Goal: Information Seeking & Learning: Learn about a topic

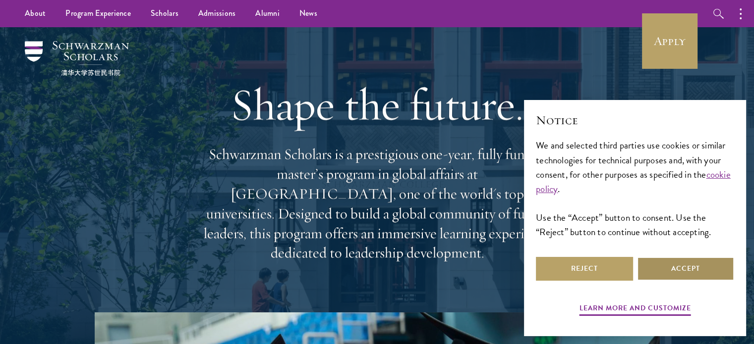
click at [689, 270] on button "Accept" at bounding box center [685, 269] width 97 height 24
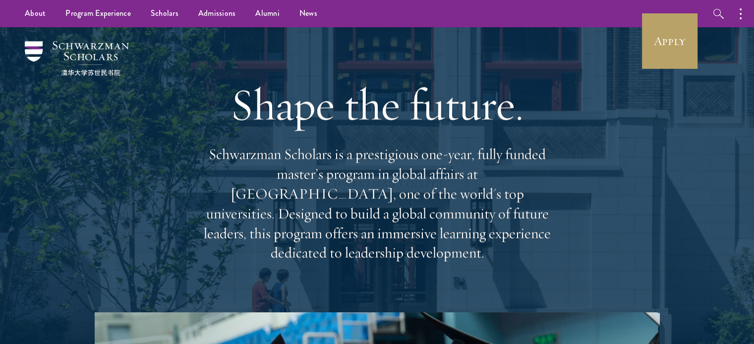
drag, startPoint x: 207, startPoint y: 153, endPoint x: 569, endPoint y: 239, distance: 372.4
click at [569, 239] on div "Shape the future. Schwarzman Scholars is a prestigious one-year, fully funded m…" at bounding box center [377, 169] width 655 height 285
click at [507, 222] on p "Schwarzman Scholars is a prestigious one-year, fully funded master’s program in…" at bounding box center [377, 204] width 357 height 118
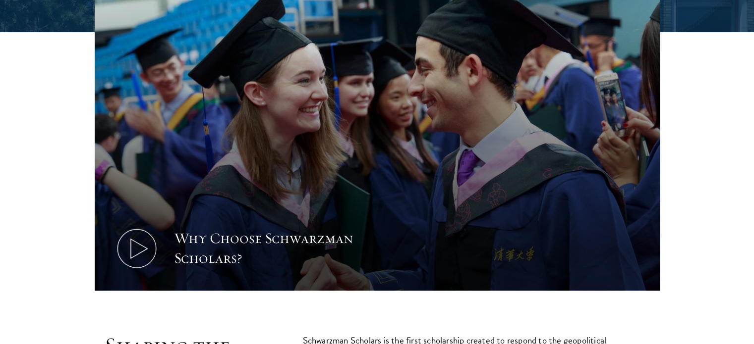
scroll to position [446, 0]
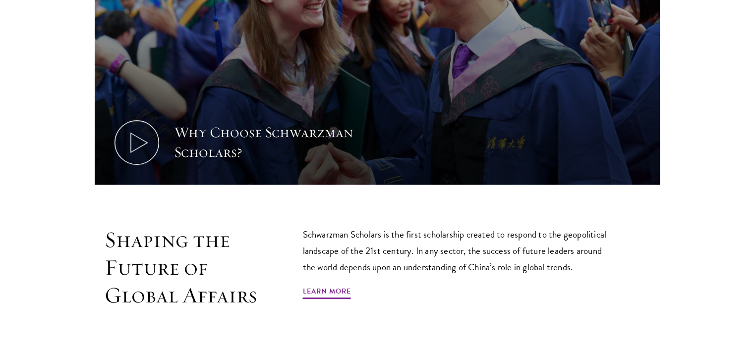
click at [424, 226] on p "Schwarzman Scholars is the first scholarship created to respond to the geopolit…" at bounding box center [459, 250] width 312 height 49
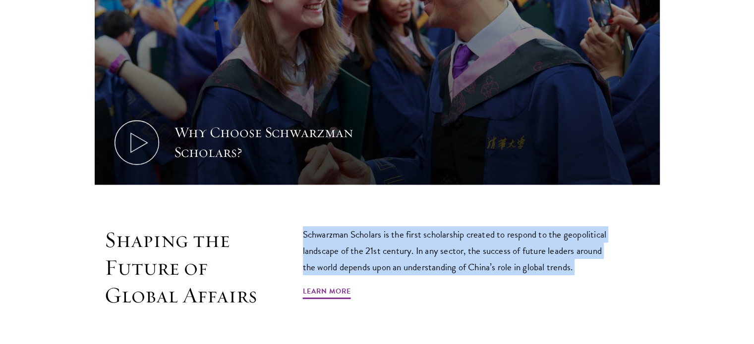
click at [424, 226] on p "Schwarzman Scholars is the first scholarship created to respond to the geopolit…" at bounding box center [459, 250] width 312 height 49
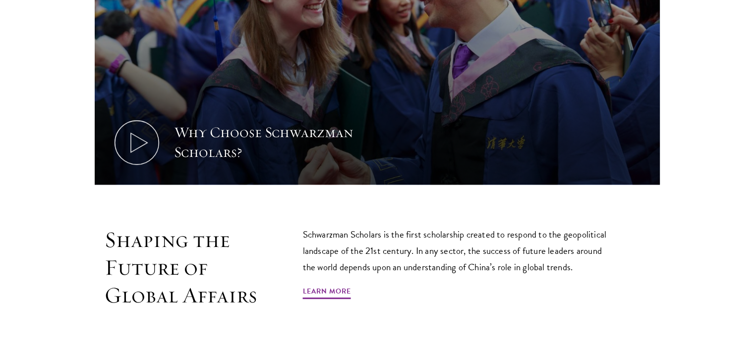
click at [424, 226] on p "Schwarzman Scholars is the first scholarship created to respond to the geopolit…" at bounding box center [459, 250] width 312 height 49
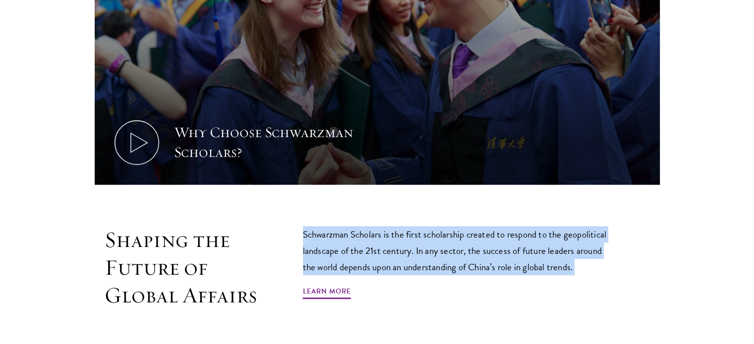
click at [424, 226] on p "Schwarzman Scholars is the first scholarship created to respond to the geopolit…" at bounding box center [459, 250] width 312 height 49
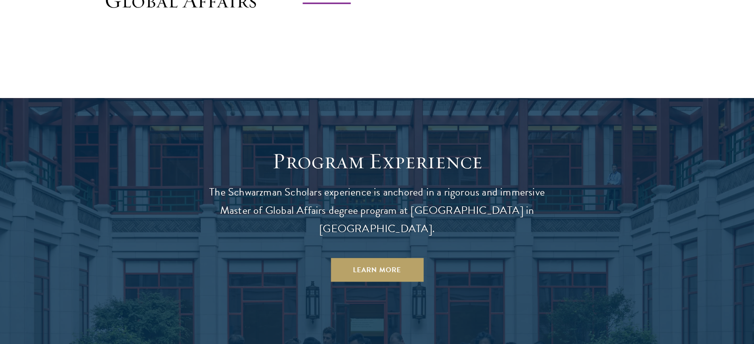
scroll to position [743, 0]
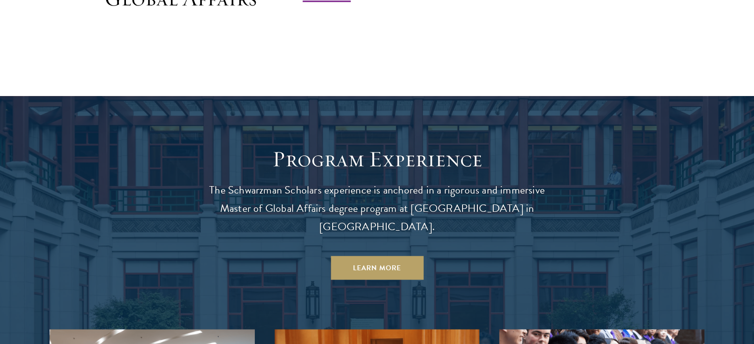
click at [450, 186] on p "The Schwarzman Scholars experience is anchored in a rigorous and immersive Mast…" at bounding box center [377, 208] width 357 height 55
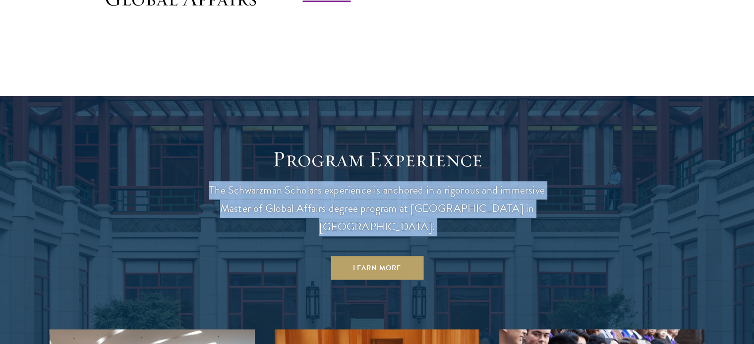
click at [450, 186] on p "The Schwarzman Scholars experience is anchored in a rigorous and immersive Mast…" at bounding box center [377, 208] width 357 height 55
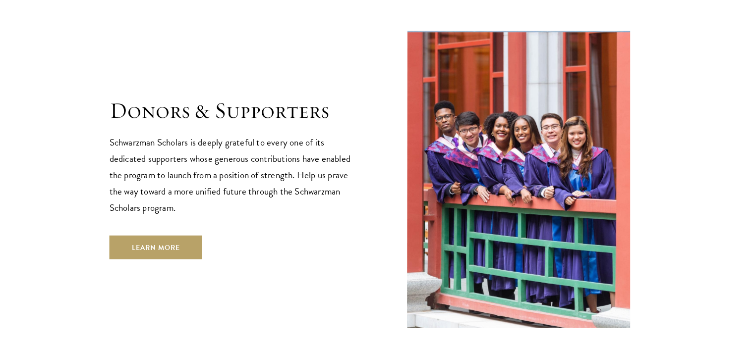
scroll to position [2841, 0]
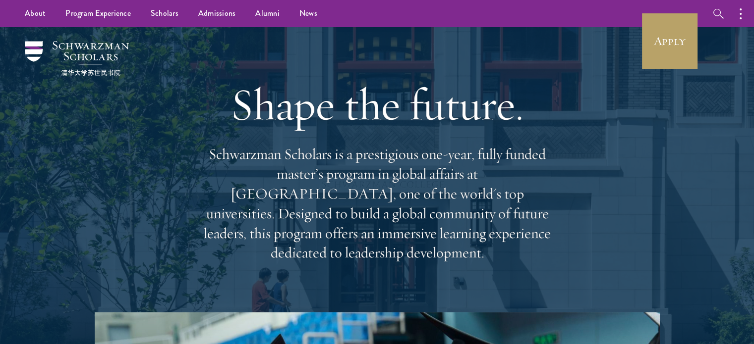
click at [115, 227] on div "Shape the future. Schwarzman Scholars is a prestigious one-year, fully funded m…" at bounding box center [377, 169] width 655 height 285
